Goal: Navigation & Orientation: Find specific page/section

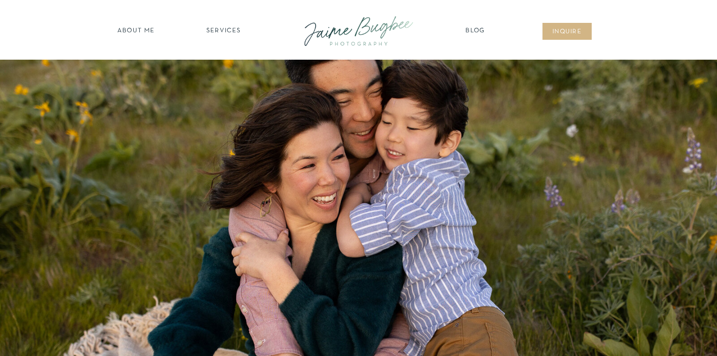
click at [136, 29] on nav "about ME" at bounding box center [135, 31] width 43 height 10
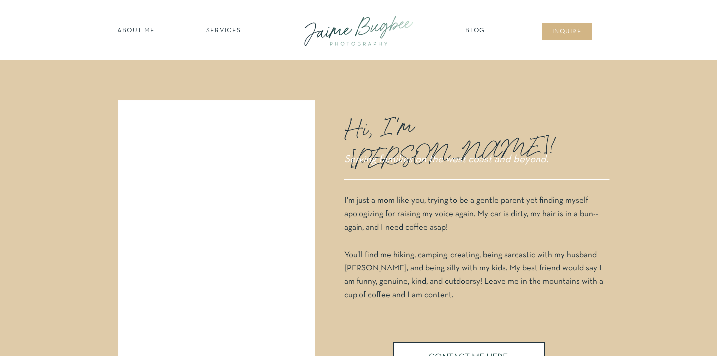
click at [231, 29] on nav "SERVICES" at bounding box center [223, 31] width 56 height 10
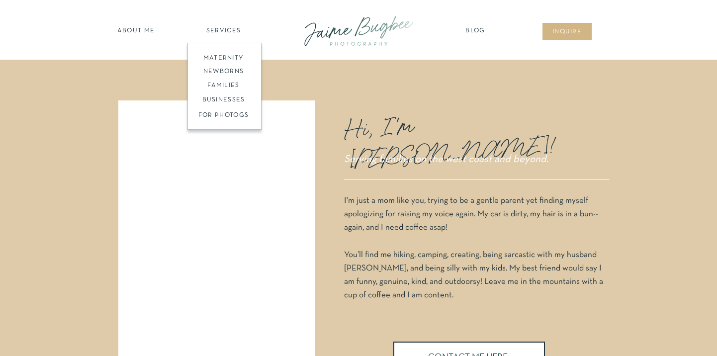
click at [229, 86] on nav "families" at bounding box center [223, 85] width 76 height 9
